Goal: Information Seeking & Learning: Learn about a topic

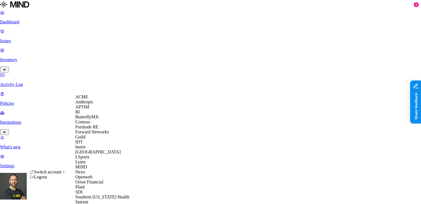
click at [89, 109] on span "APTIM" at bounding box center [82, 107] width 14 height 5
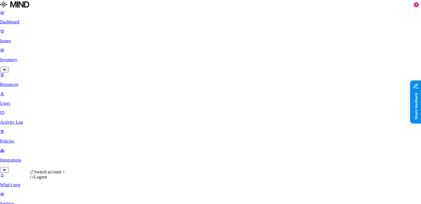
click at [52, 197] on html "Dashboard Issues Inventory Resources Users Activity Log Policies Integrations W…" at bounding box center [210, 196] width 421 height 393
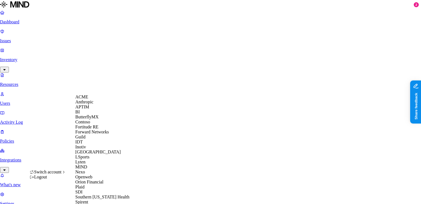
scroll to position [176, 0]
click at [88, 200] on span "Spirent" at bounding box center [81, 202] width 13 height 5
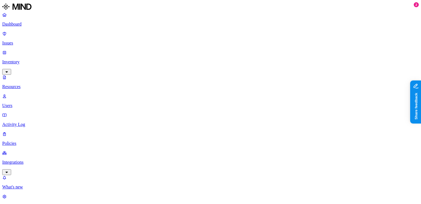
click at [309, 38] on div "Last 7 days" at bounding box center [336, 36] width 54 height 5
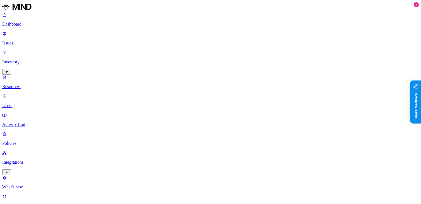
click at [313, 49] on div "Last 30 days" at bounding box center [336, 46] width 54 height 5
click at [29, 24] on p "Dashboard" at bounding box center [210, 24] width 416 height 5
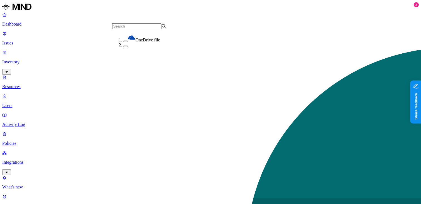
click at [123, 41] on button "button" at bounding box center [125, 42] width 4 height 2
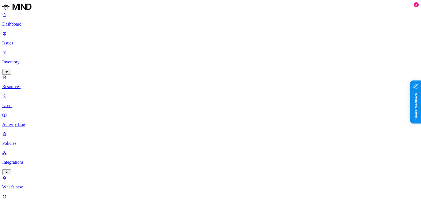
click at [166, 39] on button "button" at bounding box center [168, 38] width 4 height 2
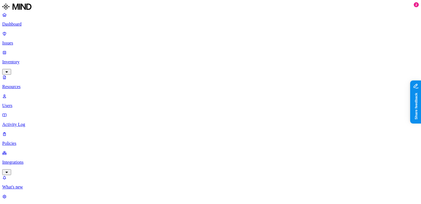
scroll to position [11, 0]
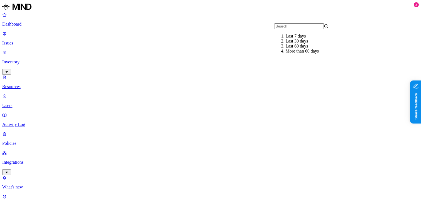
click at [285, 44] on div "Last 30 days" at bounding box center [312, 41] width 54 height 5
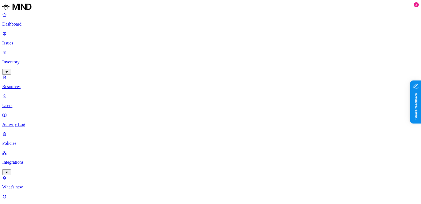
scroll to position [11, 0]
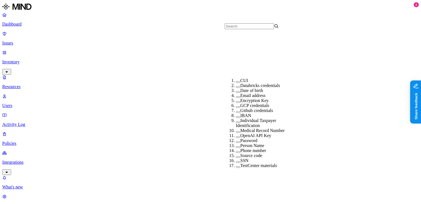
scroll to position [93, 0]
click at [236, 131] on button "button" at bounding box center [238, 132] width 4 height 2
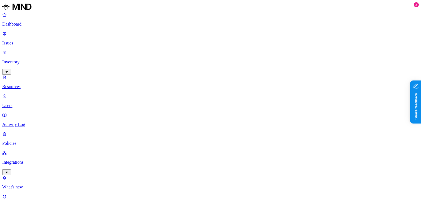
scroll to position [181, 0]
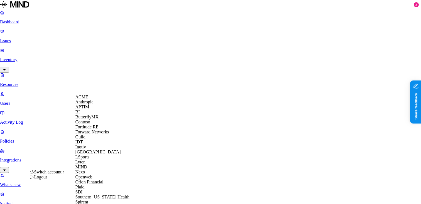
click at [91, 110] on div "APTIM" at bounding box center [102, 107] width 54 height 5
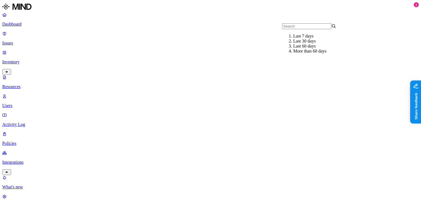
click at [293, 39] on div "Last 7 days" at bounding box center [320, 36] width 54 height 5
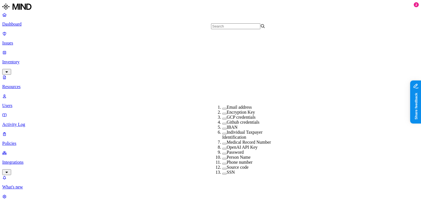
scroll to position [106, 0]
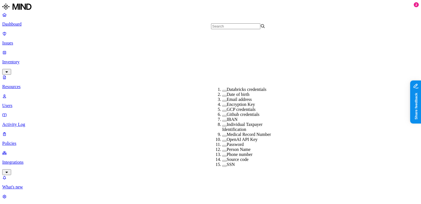
click at [222, 135] on button "button" at bounding box center [224, 136] width 4 height 2
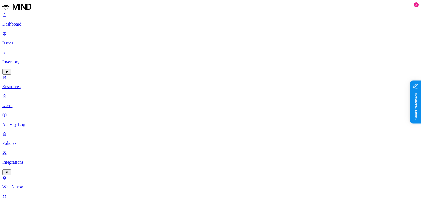
scroll to position [9, 0]
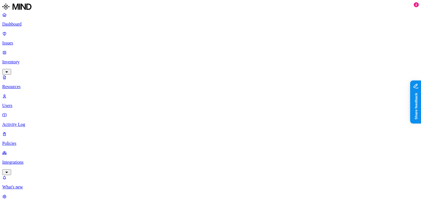
click at [37, 25] on p "Dashboard" at bounding box center [210, 24] width 416 height 5
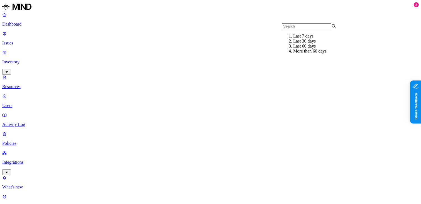
click at [293, 44] on div "Last 30 days" at bounding box center [320, 41] width 54 height 5
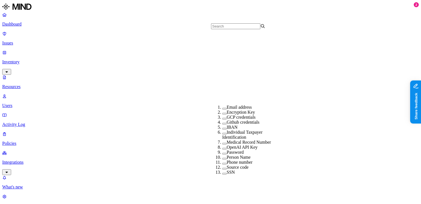
scroll to position [118, 0]
click at [222, 143] on button "button" at bounding box center [224, 144] width 4 height 2
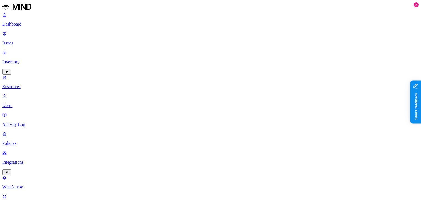
click at [335, 44] on div "Last 7 days" at bounding box center [358, 41] width 54 height 5
click at [39, 26] on p "Dashboard" at bounding box center [210, 24] width 416 height 5
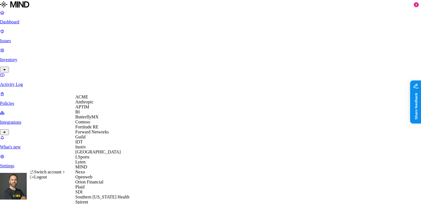
scroll to position [176, 0]
click at [92, 195] on span "Southern Illinois Health" at bounding box center [102, 197] width 54 height 5
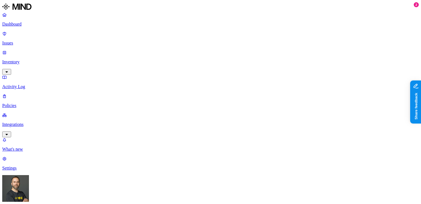
click at [30, 122] on p "Integrations" at bounding box center [210, 124] width 416 height 5
click at [39, 22] on p "Dashboard" at bounding box center [210, 24] width 416 height 5
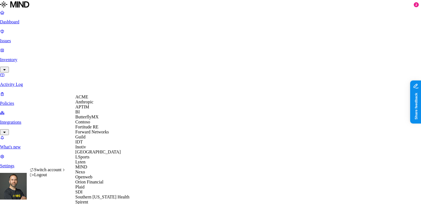
click at [96, 110] on div "APTIM" at bounding box center [102, 107] width 54 height 5
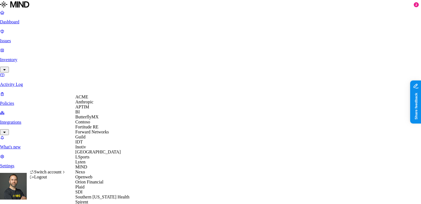
scroll to position [144, 0]
click at [91, 200] on div "Spirent" at bounding box center [102, 202] width 54 height 5
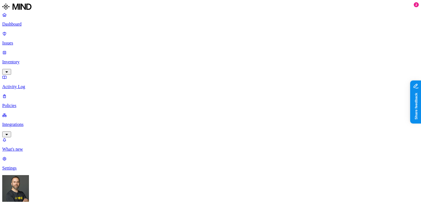
click at [34, 60] on p "Inventory" at bounding box center [210, 62] width 416 height 5
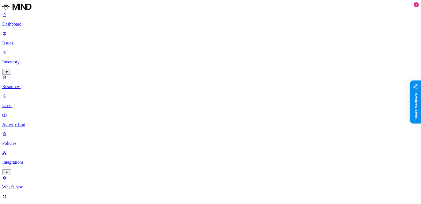
click at [272, 39] on div "Last 7 days" at bounding box center [299, 36] width 54 height 5
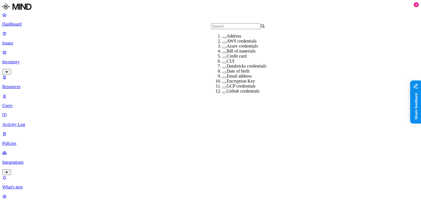
type input "צ"
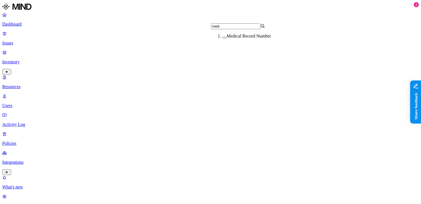
type input "med"
click at [222, 38] on button "button" at bounding box center [224, 38] width 4 height 2
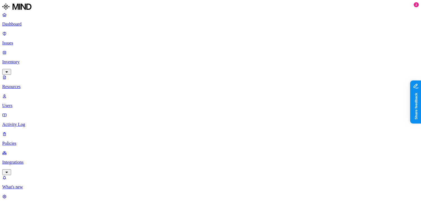
click at [317, 49] on div "Last 30 days" at bounding box center [336, 46] width 54 height 5
